Goal: Transaction & Acquisition: Subscribe to service/newsletter

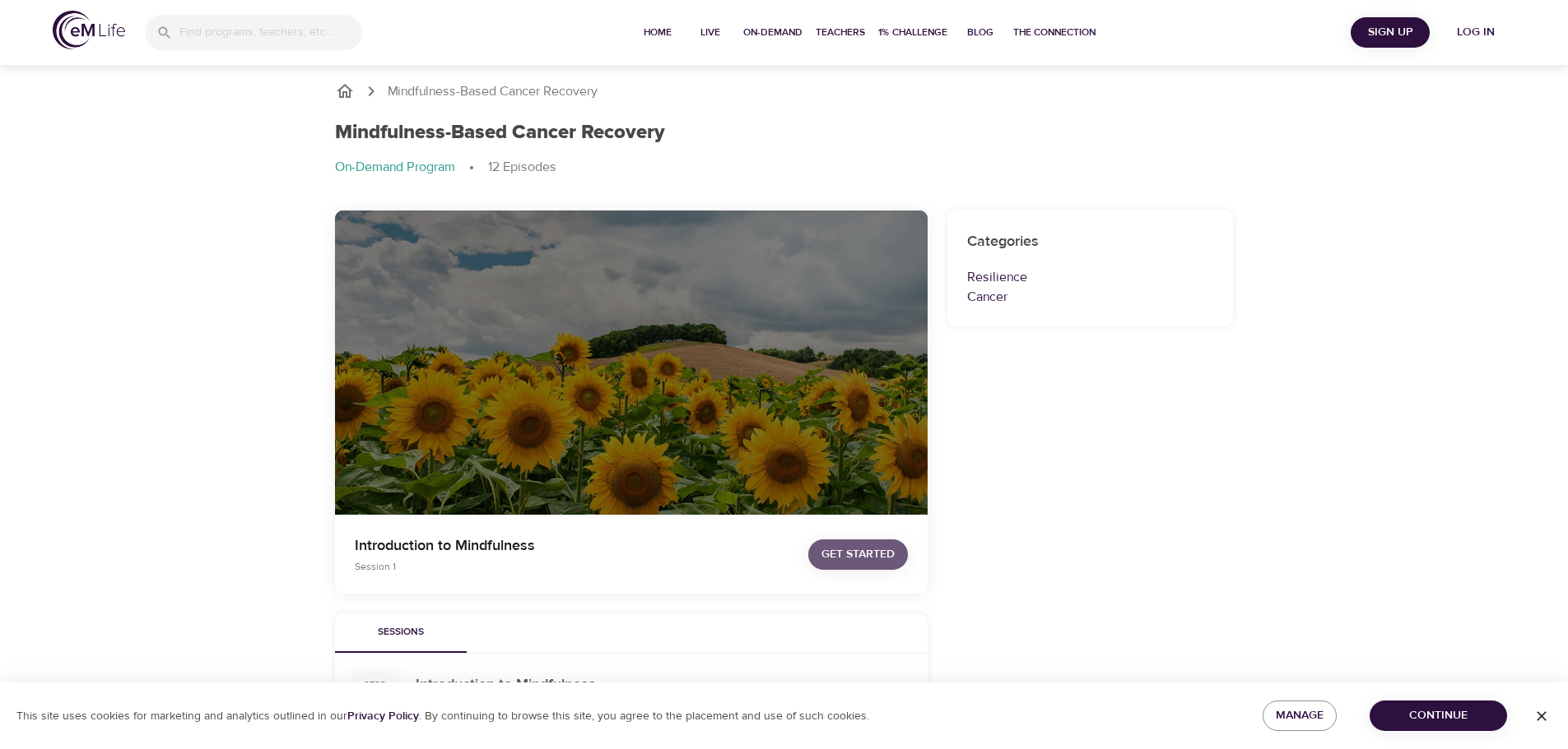
click at [856, 558] on span "Get Started" at bounding box center [858, 555] width 74 height 21
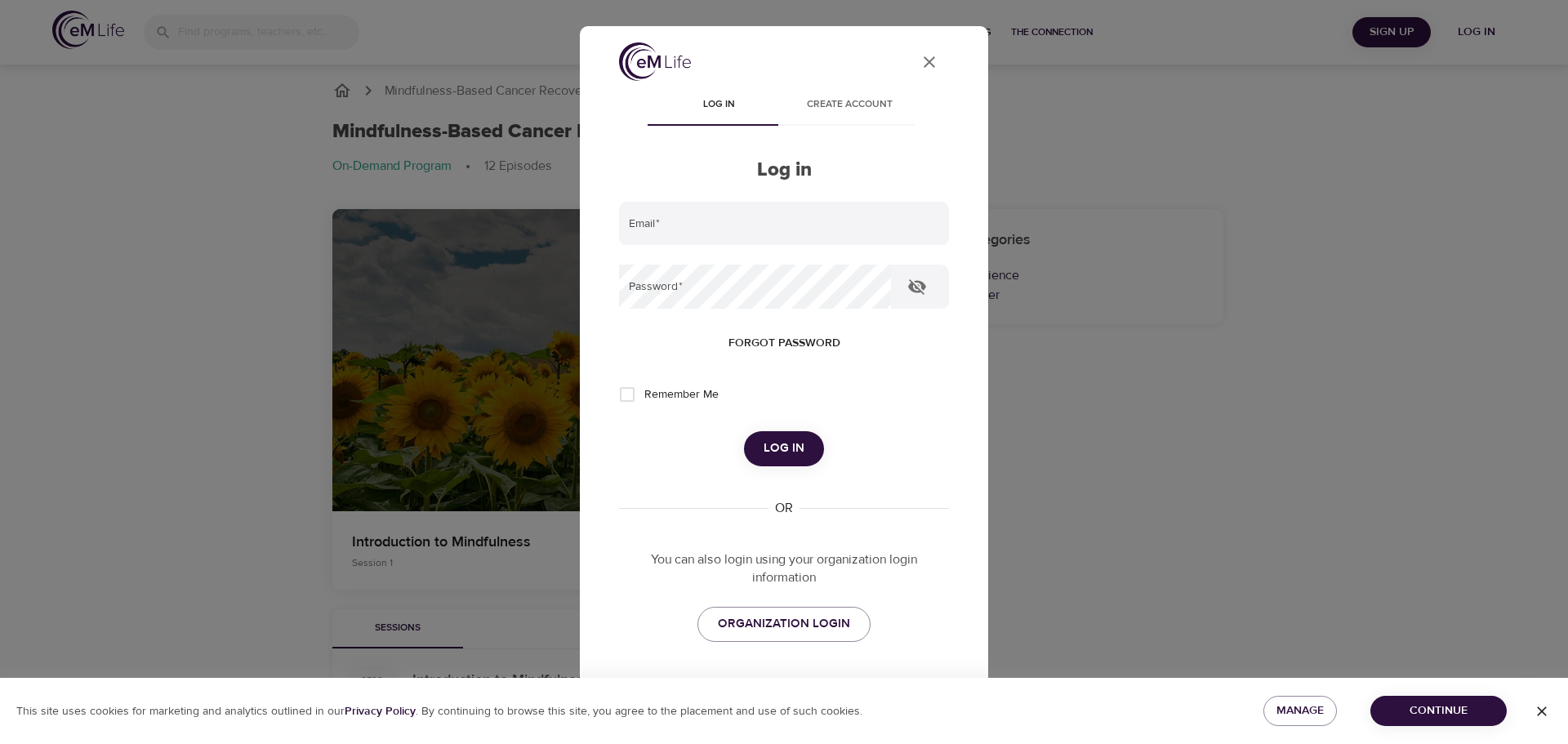
click at [925, 56] on icon "User Profile" at bounding box center [929, 62] width 20 height 20
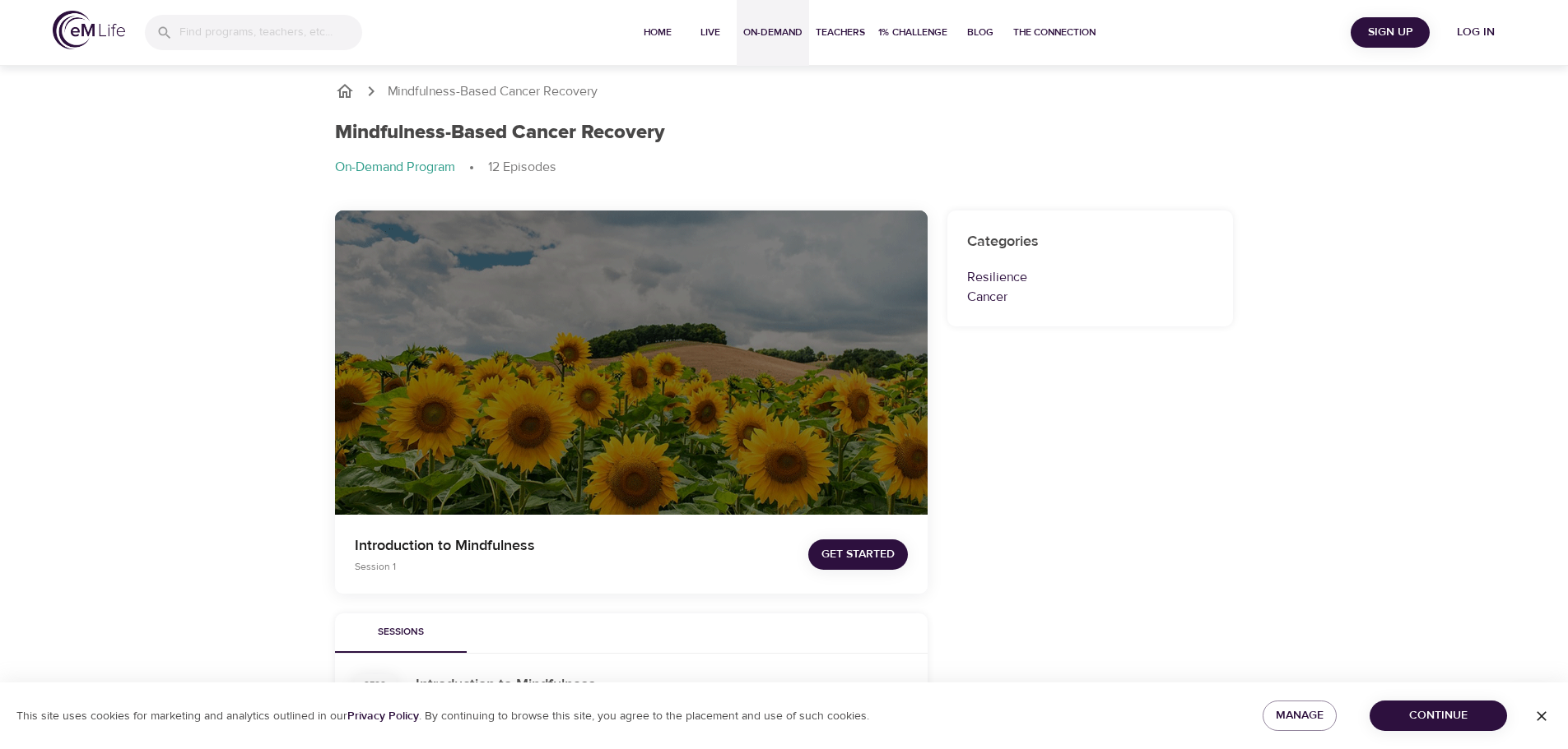
click at [778, 40] on span "On-Demand" at bounding box center [773, 32] width 60 height 17
select select "recent"
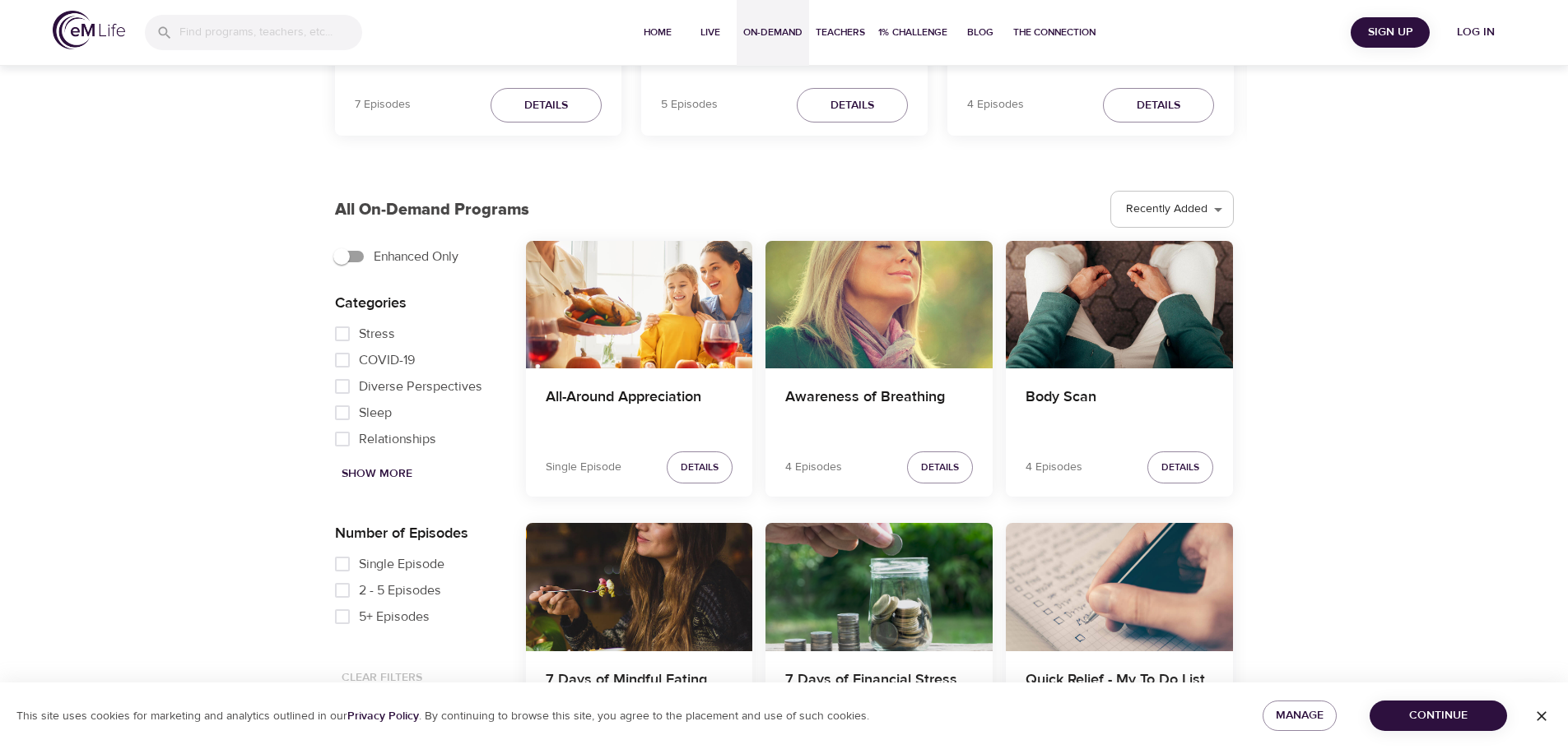
scroll to position [329, 0]
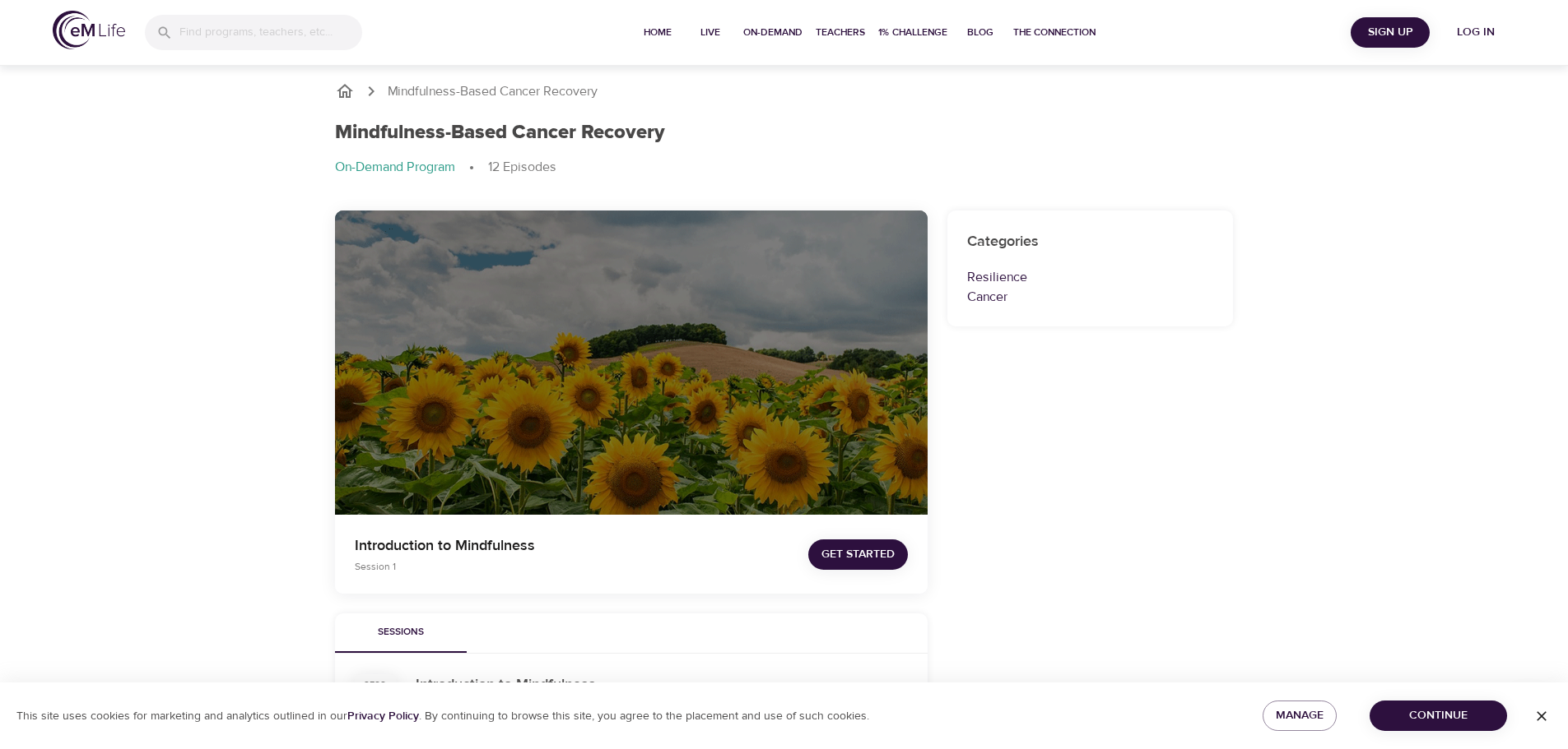
click at [872, 556] on span "Get Started" at bounding box center [858, 555] width 74 height 21
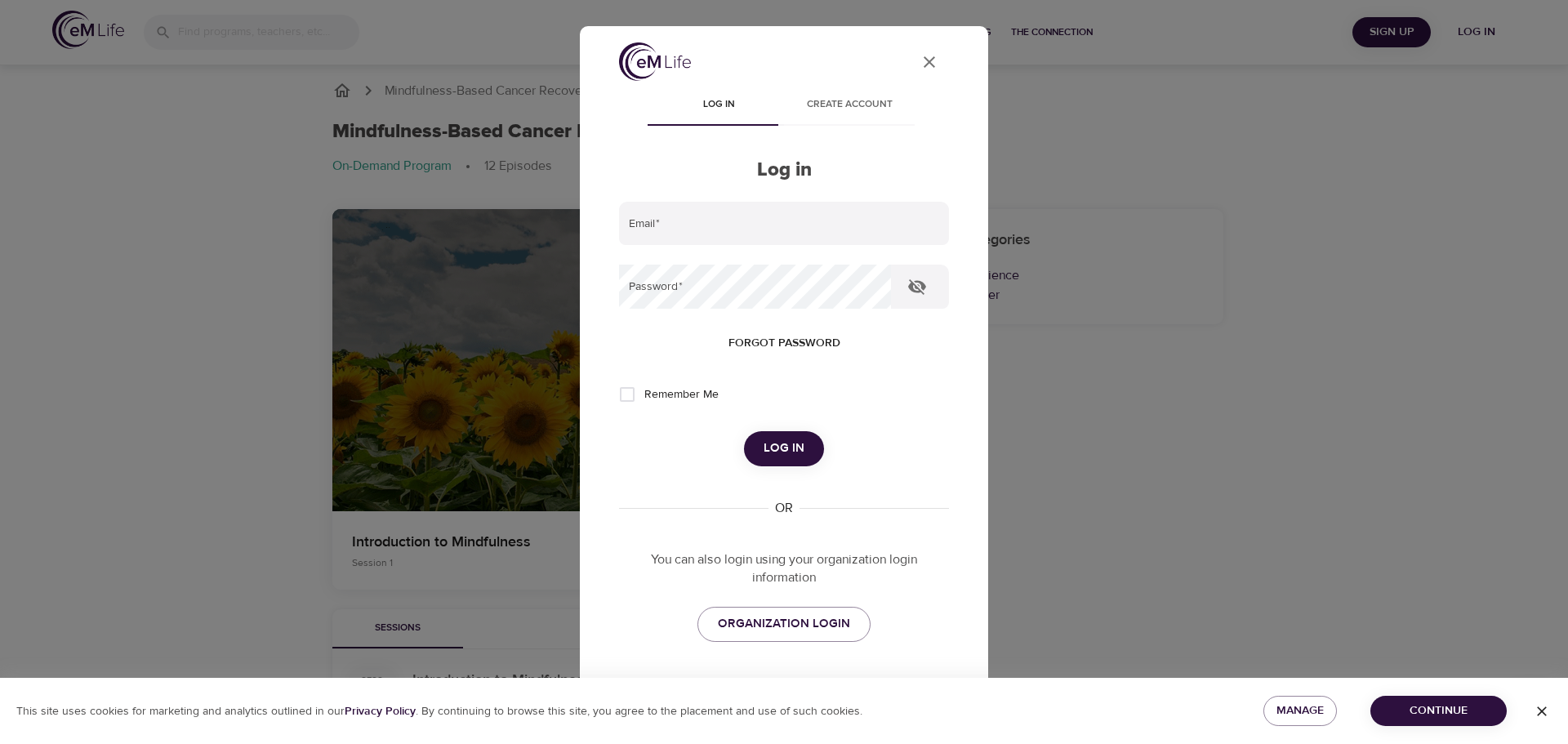
click at [860, 103] on span "Create account" at bounding box center [849, 104] width 111 height 17
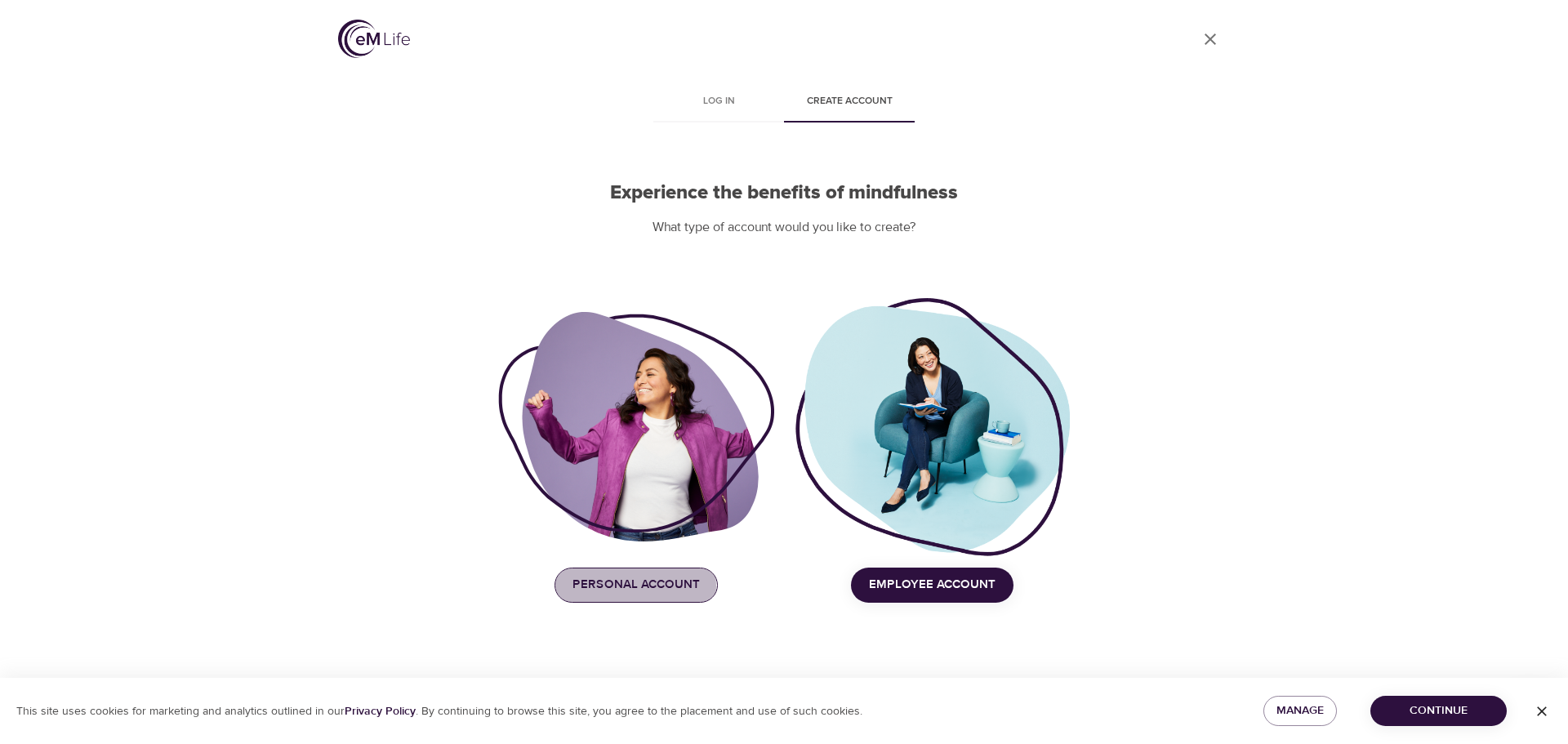
click at [633, 586] on span "Personal Account" at bounding box center [636, 586] width 127 height 21
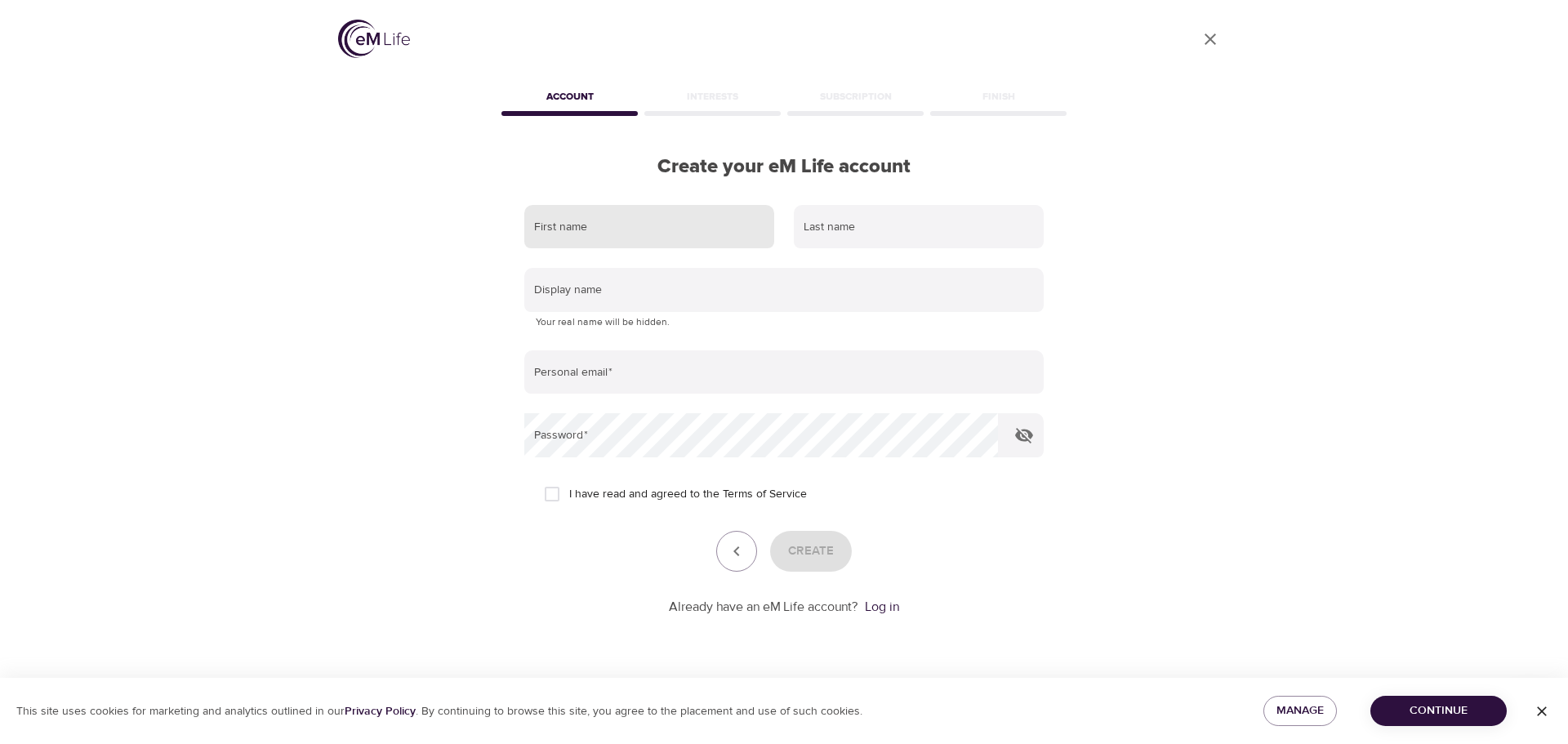
click at [622, 232] on input "text" at bounding box center [649, 227] width 250 height 44
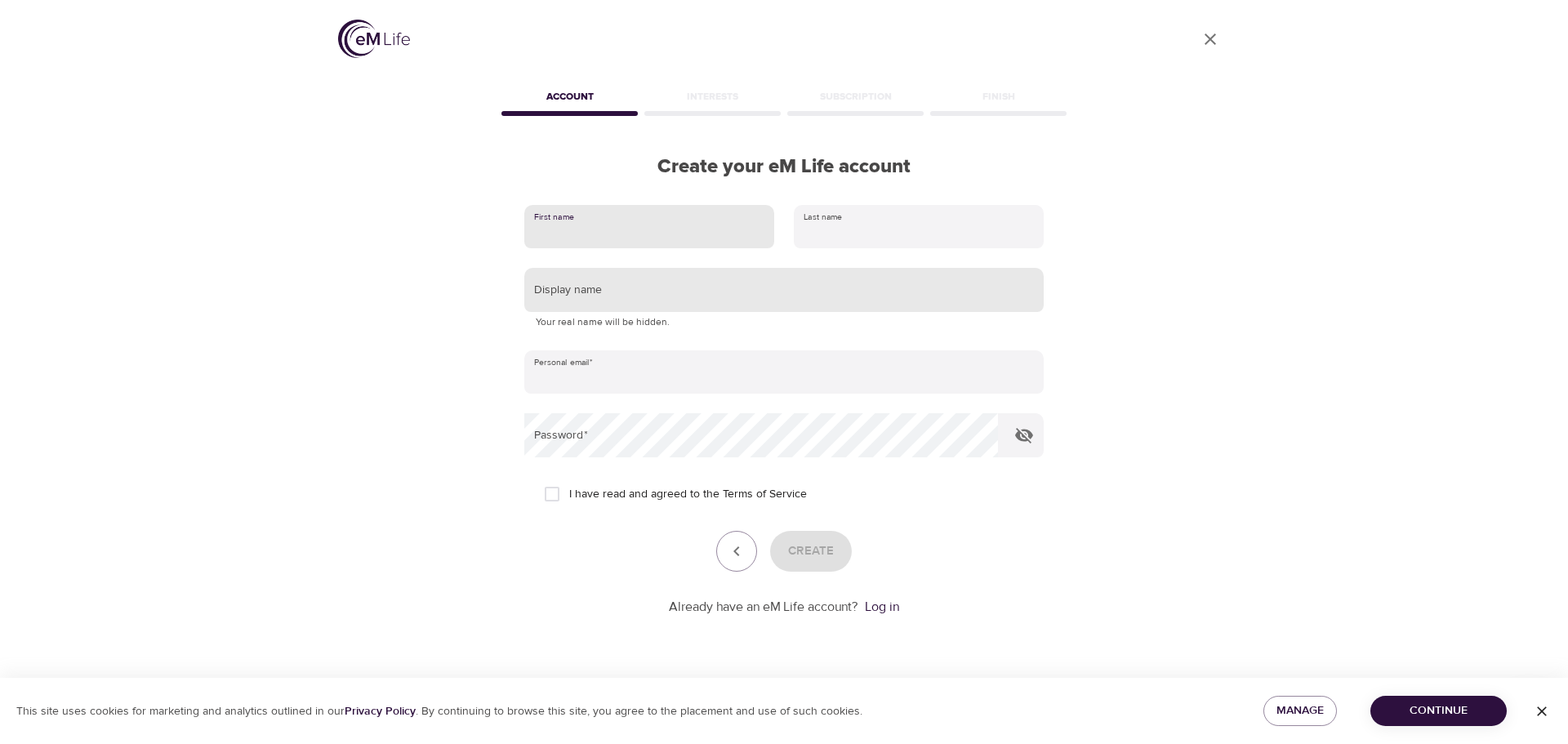
type input "rajat"
type input "singh"
type input "[EMAIL_ADDRESS][DOMAIN_NAME]"
click at [676, 287] on input "text" at bounding box center [784, 290] width 520 height 44
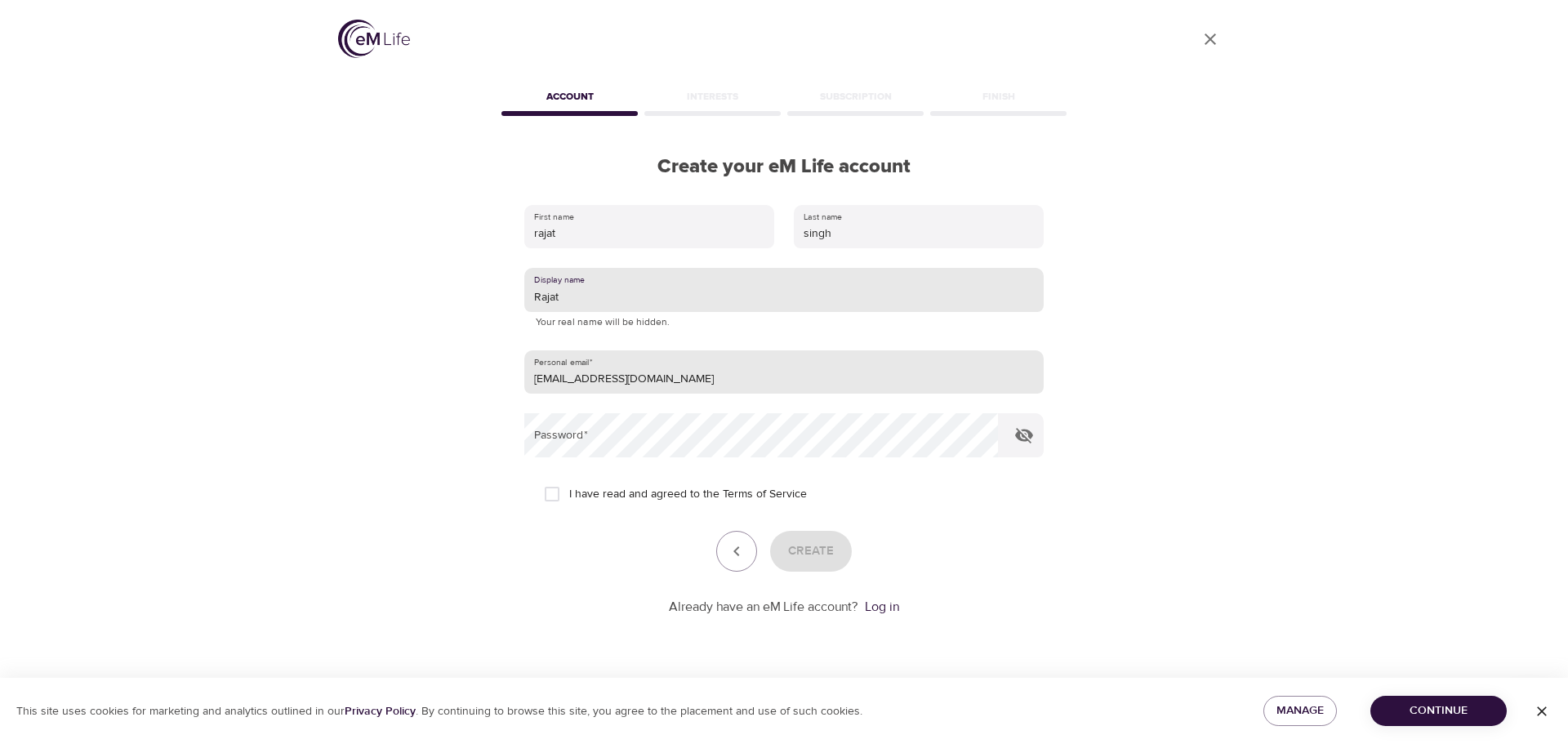
type input "Rajat"
drag, startPoint x: 712, startPoint y: 377, endPoint x: 473, endPoint y: 384, distance: 239.1
click at [473, 384] on div "User Profile Account Interests Subscription Finish Create your eM Life account …" at bounding box center [784, 372] width 931 height 744
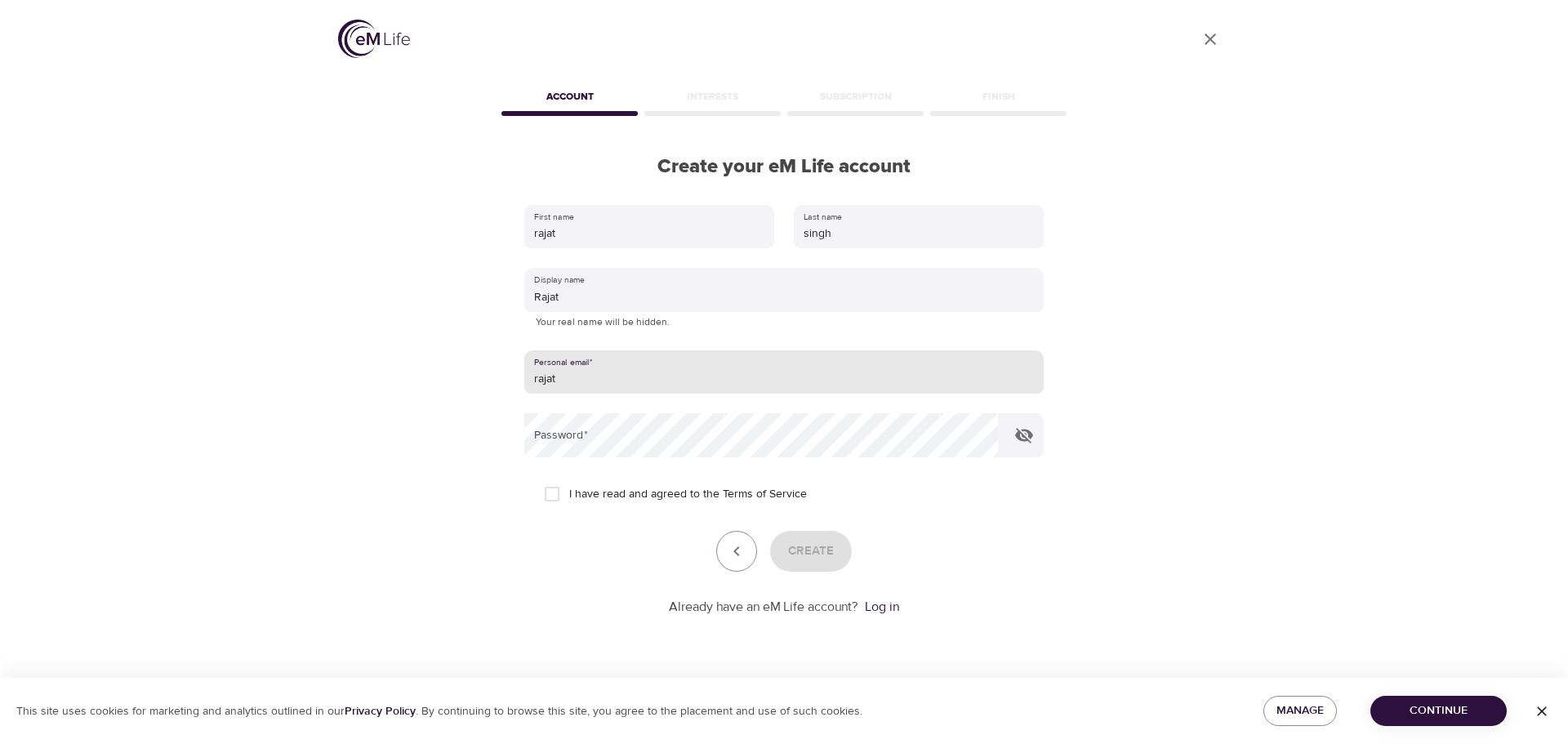
type input "[EMAIL_ADDRESS][DOMAIN_NAME]"
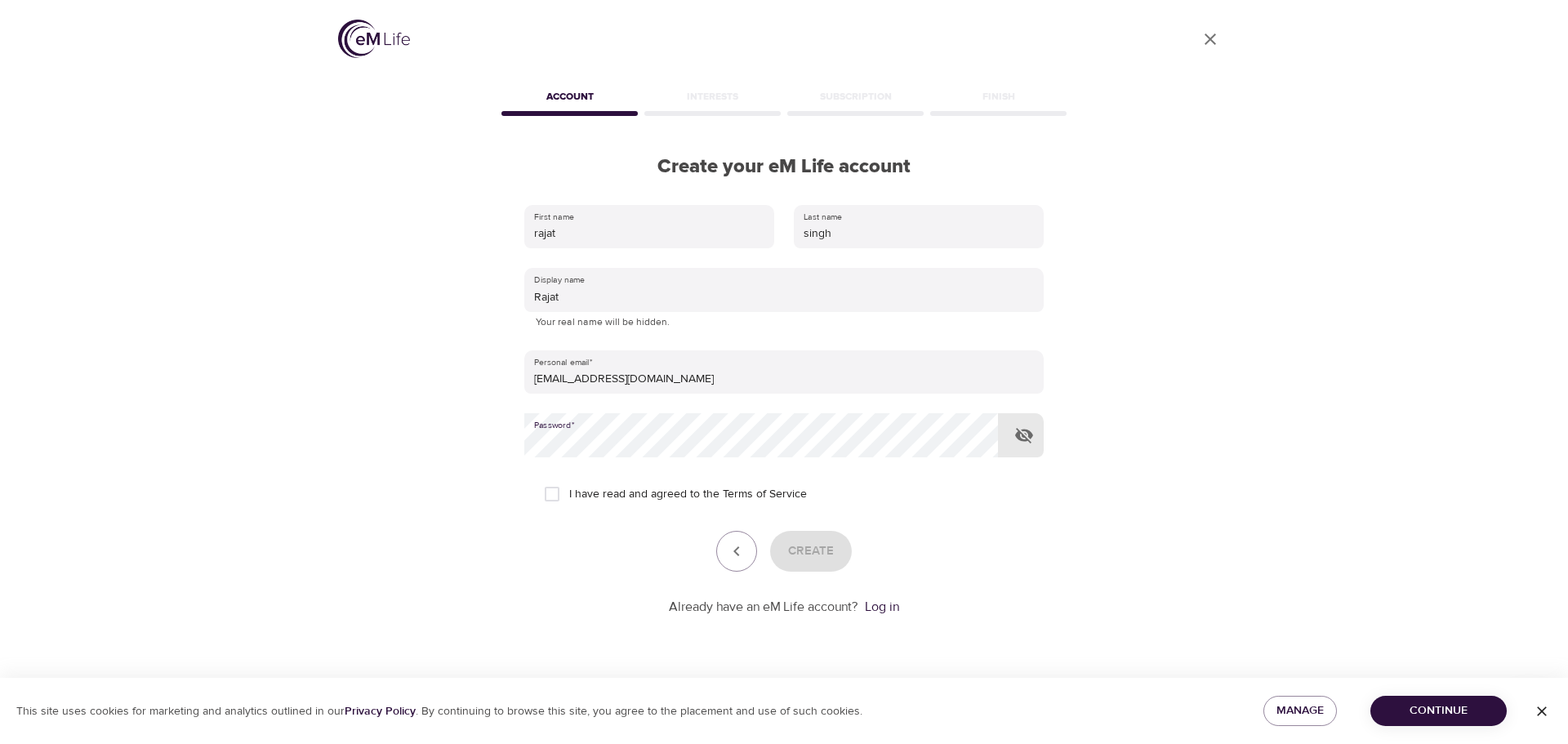
click at [555, 495] on input "I have read and agreed to the Terms of Service" at bounding box center [552, 494] width 34 height 34
checkbox input "true"
click at [819, 552] on span "Create" at bounding box center [811, 552] width 46 height 21
click at [1543, 709] on icon "button" at bounding box center [1543, 712] width 16 height 16
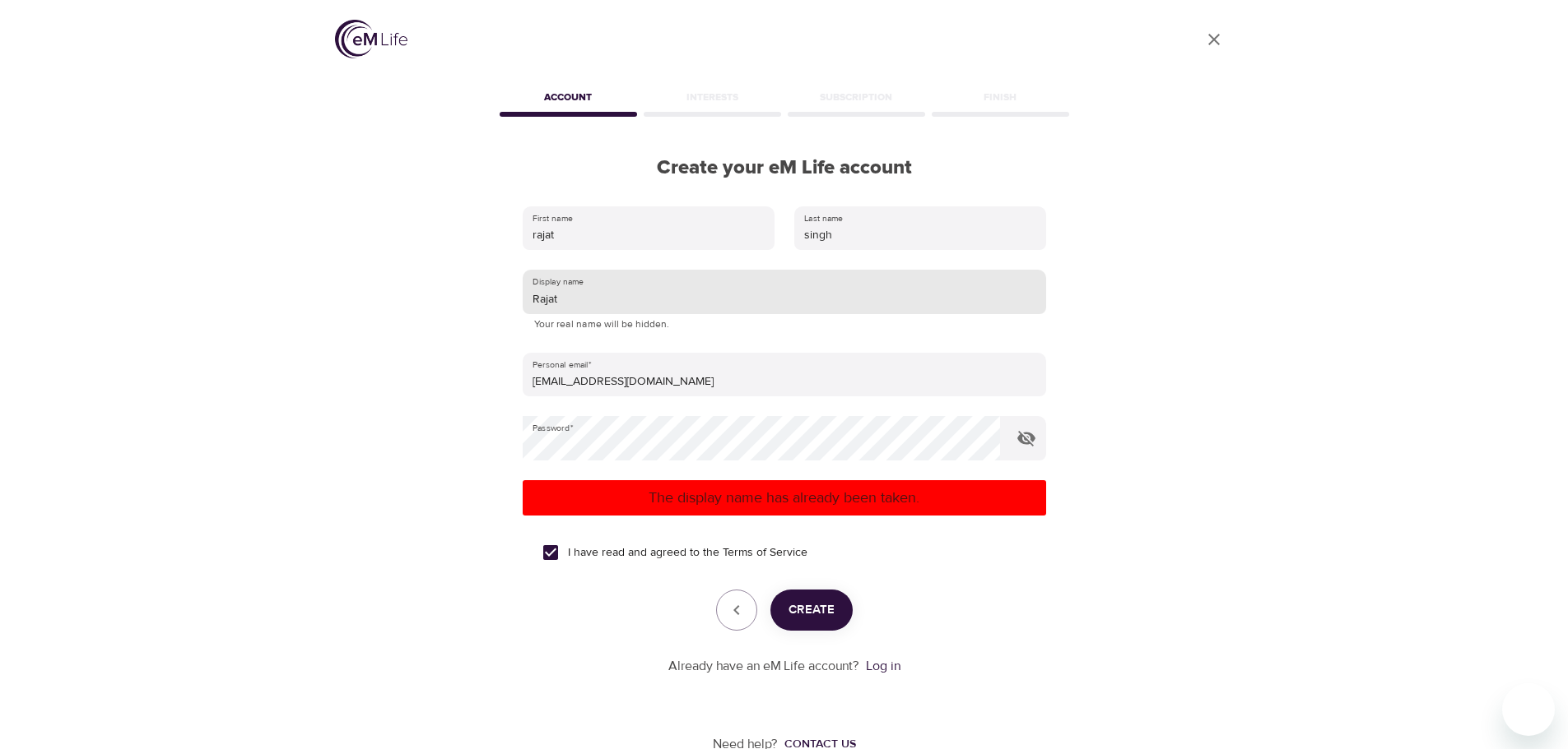
click at [595, 294] on input "Rajat" at bounding box center [784, 292] width 523 height 45
type input "Rajat992"
click at [812, 603] on span "Create" at bounding box center [811, 610] width 46 height 21
